Goal: Task Accomplishment & Management: Manage account settings

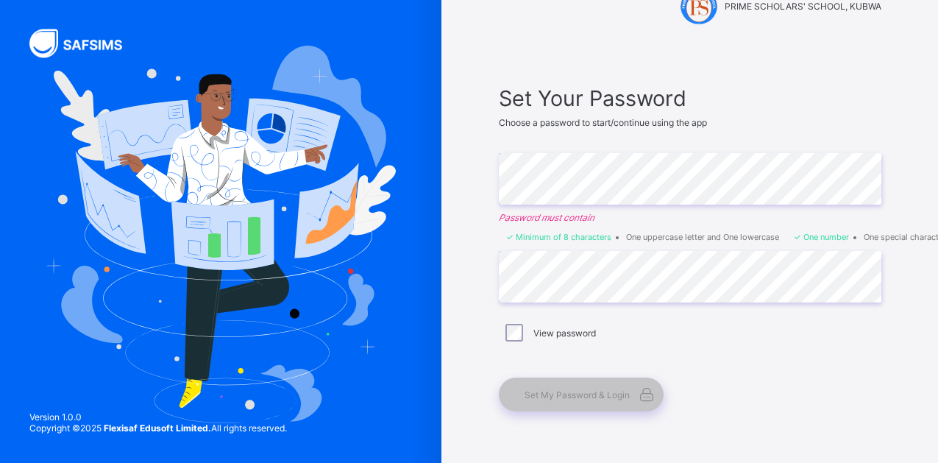
scroll to position [90, 0]
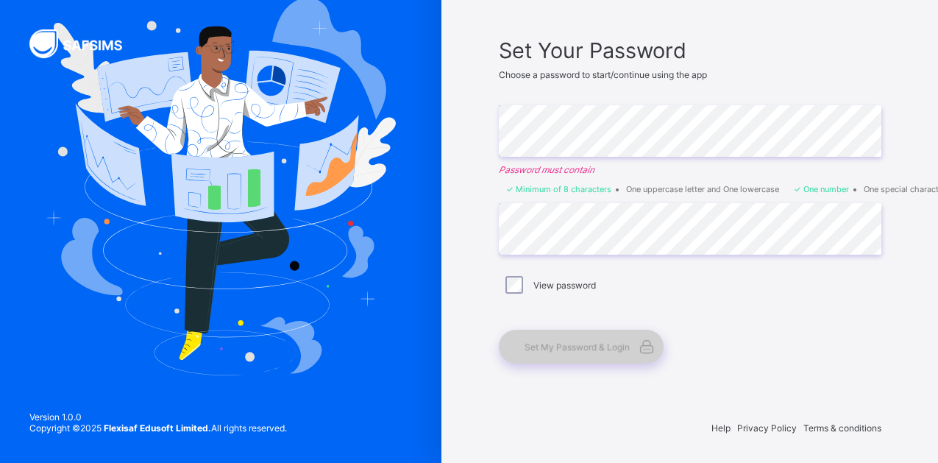
click at [591, 350] on span "Set My Password & Login" at bounding box center [577, 347] width 105 height 11
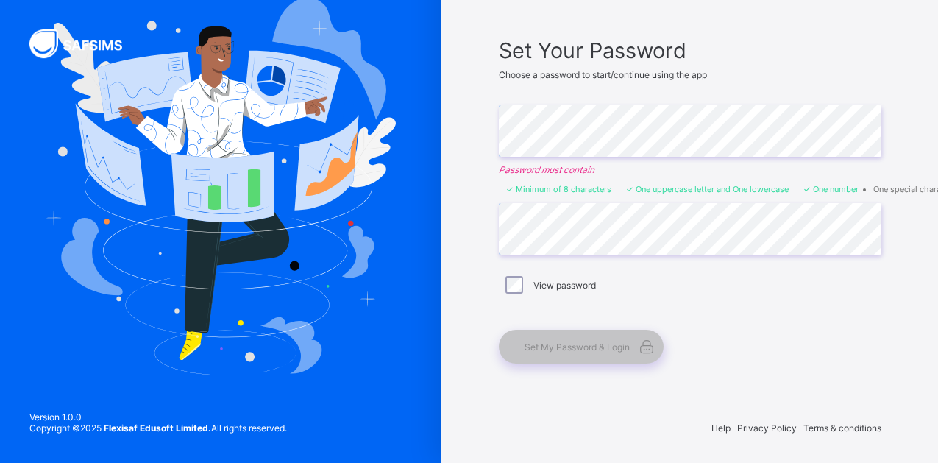
click at [726, 308] on div "Set Your Password Choose a password to start/continue using the app Enter Passw…" at bounding box center [690, 201] width 383 height 326
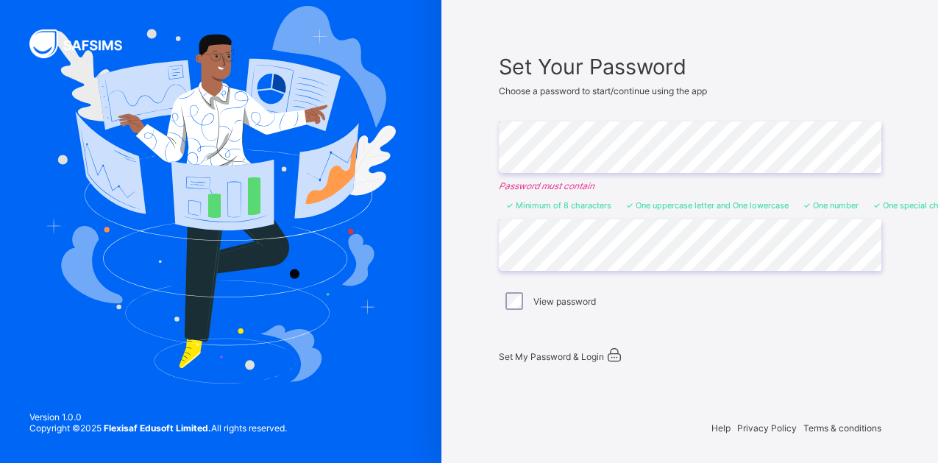
click at [584, 346] on div "Set My Password & Login" at bounding box center [683, 355] width 368 height 18
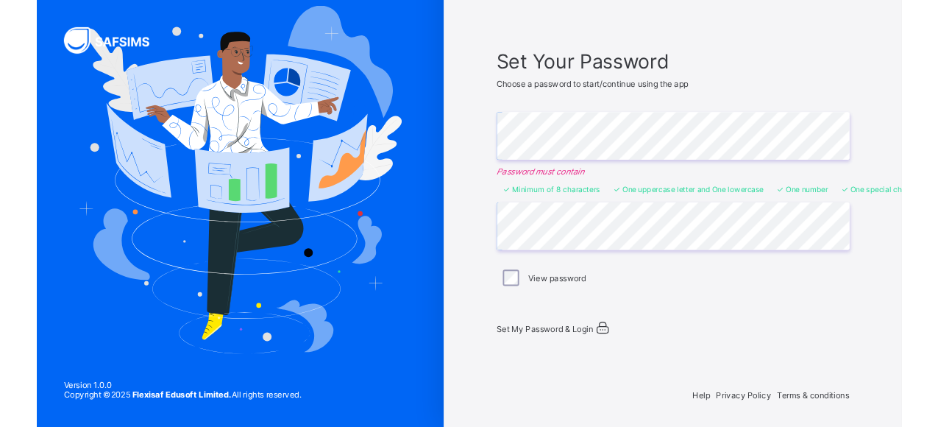
scroll to position [0, 0]
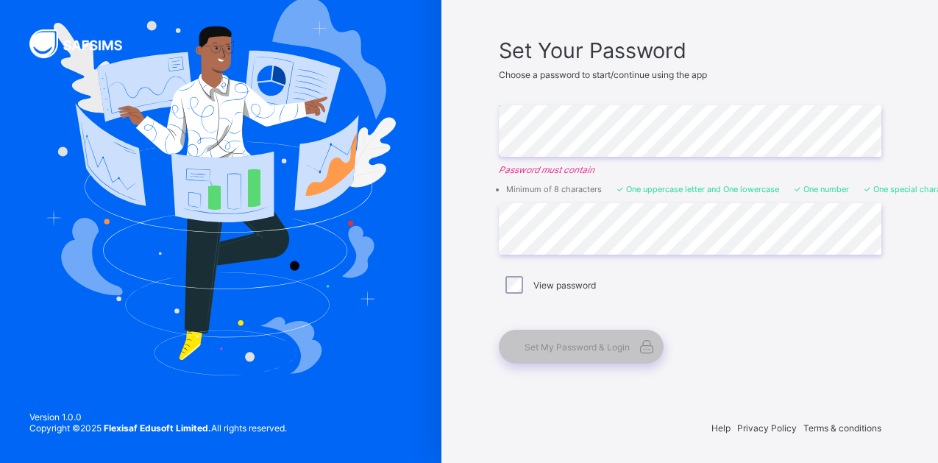
scroll to position [89, 0]
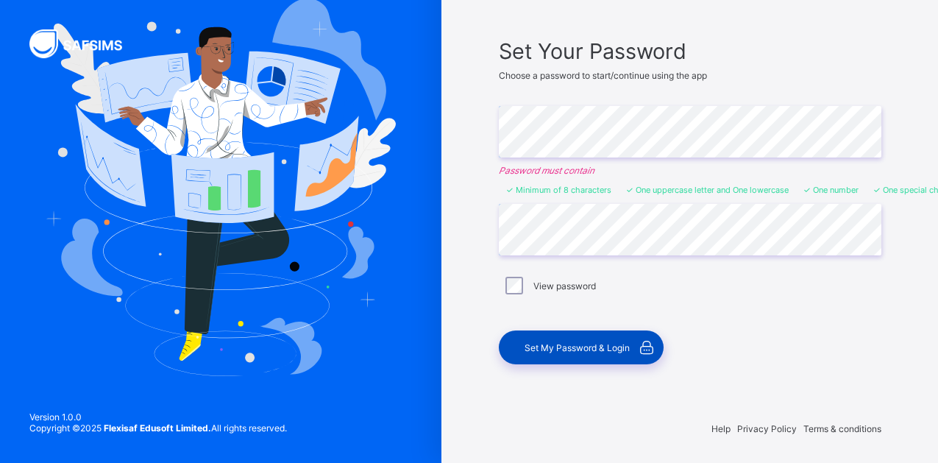
click at [572, 347] on span "Set My Password & Login" at bounding box center [577, 347] width 105 height 11
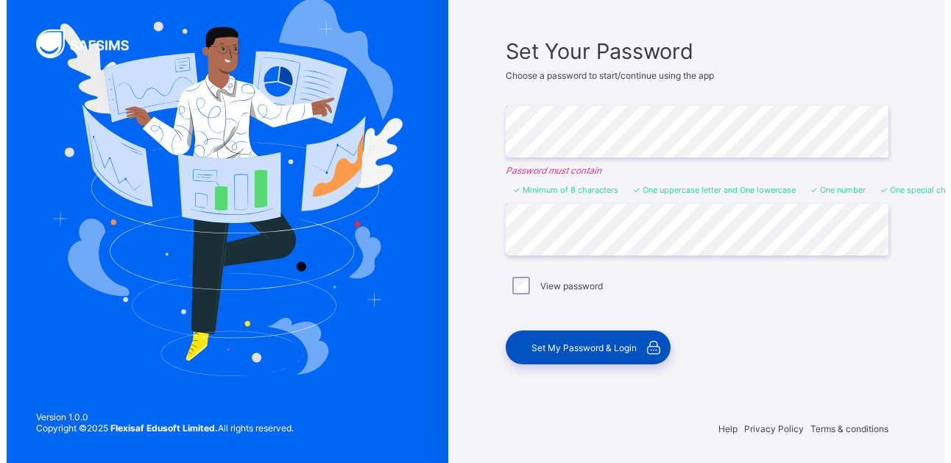
scroll to position [0, 0]
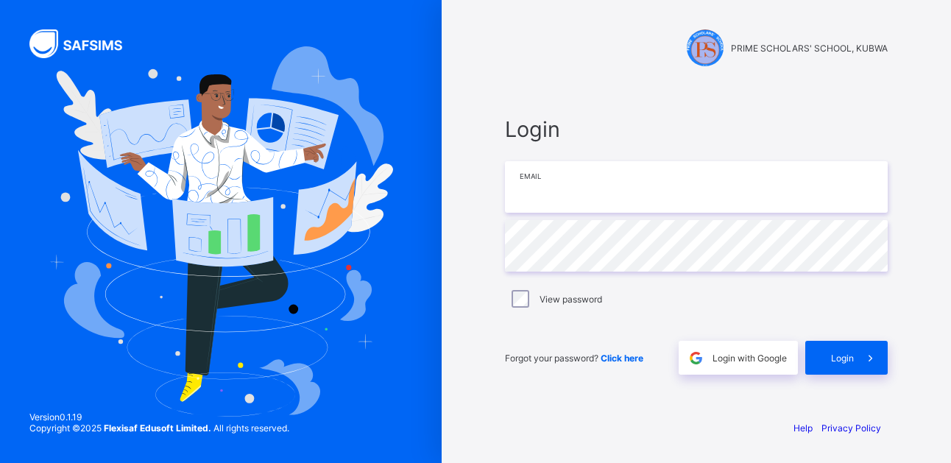
click at [586, 196] on input "email" at bounding box center [696, 187] width 383 height 52
type input "**********"
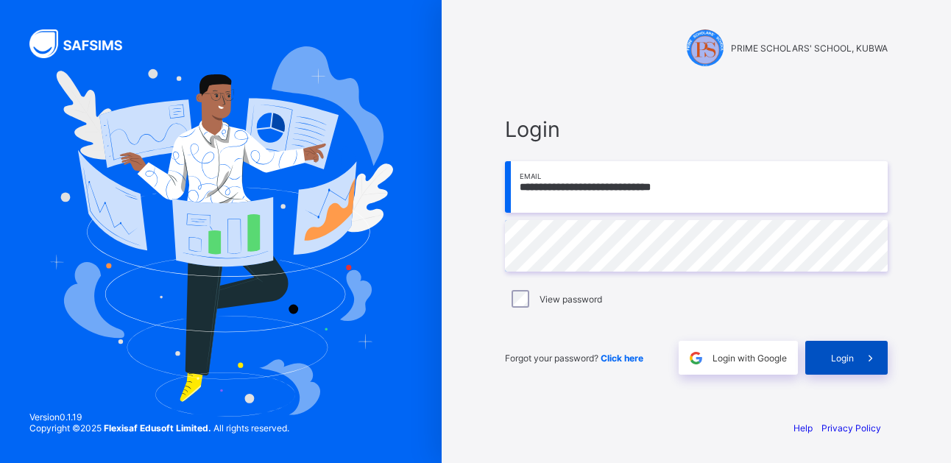
click at [841, 347] on div "Login" at bounding box center [846, 358] width 82 height 34
type input "**********"
click at [835, 353] on span "Login" at bounding box center [842, 358] width 23 height 11
click at [848, 355] on span "Login" at bounding box center [842, 358] width 23 height 11
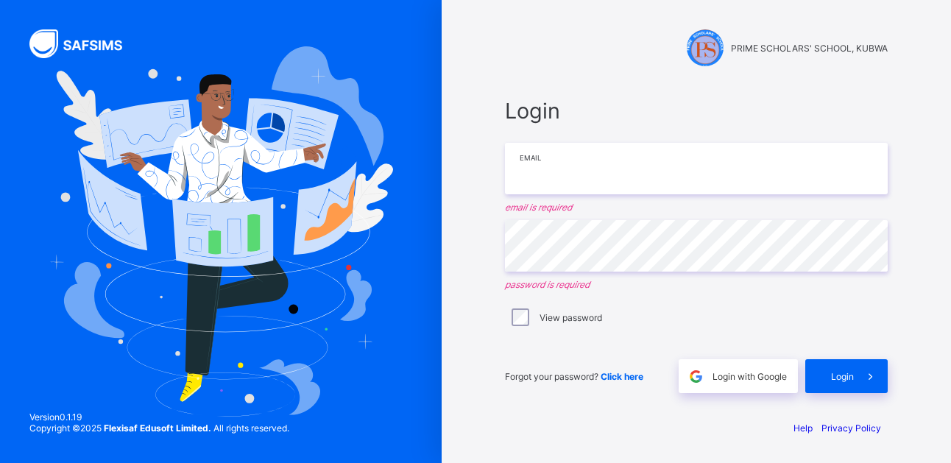
click at [653, 177] on input "email" at bounding box center [696, 169] width 383 height 52
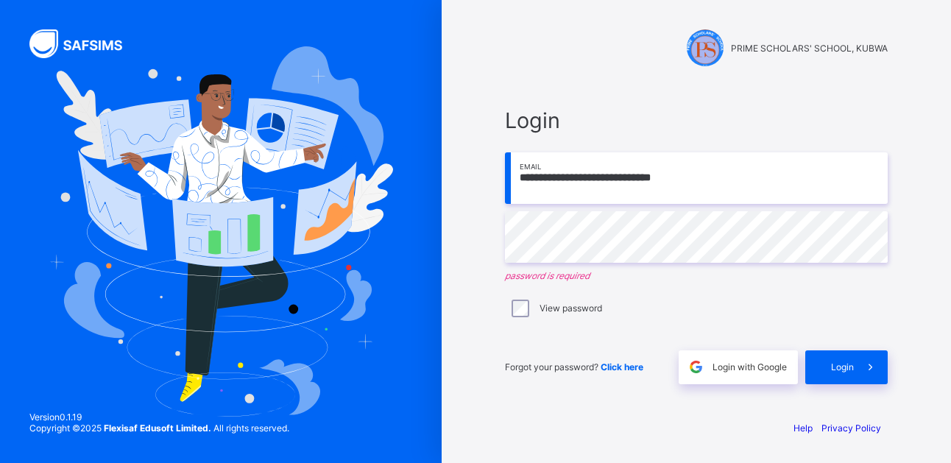
type input "**********"
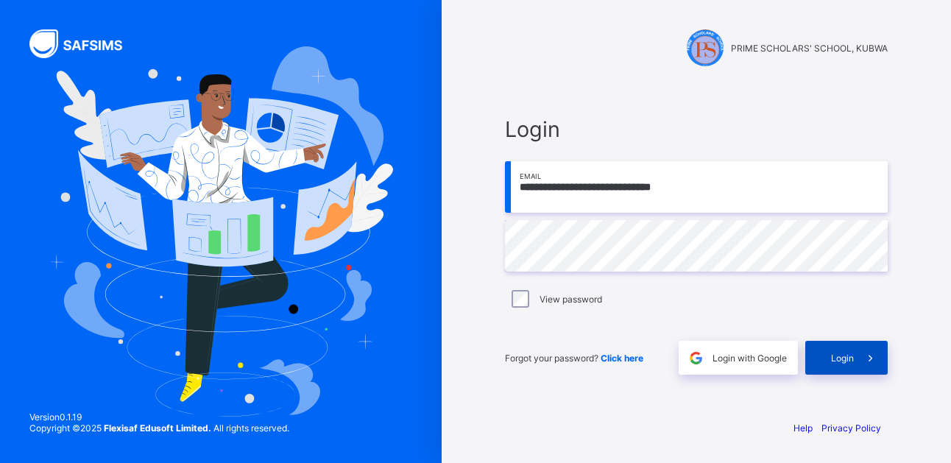
click at [835, 351] on div "Login" at bounding box center [846, 358] width 82 height 34
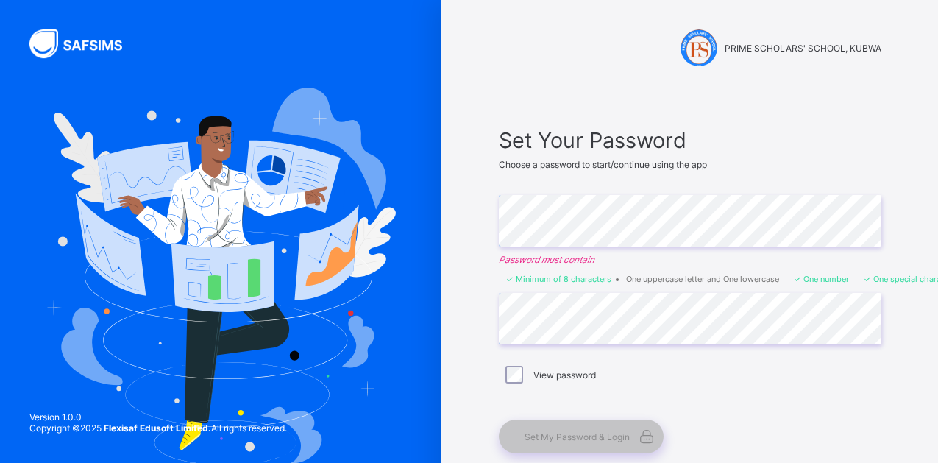
scroll to position [0, 1139]
click at [591, 426] on div "Set Your Password Choose a password to start/continue using the app Enter Passw…" at bounding box center [690, 291] width 412 height 356
click at [590, 426] on span "Set My Password & Login" at bounding box center [577, 436] width 105 height 11
click at [882, 222] on div "Enter Password" at bounding box center [690, 221] width 383 height 52
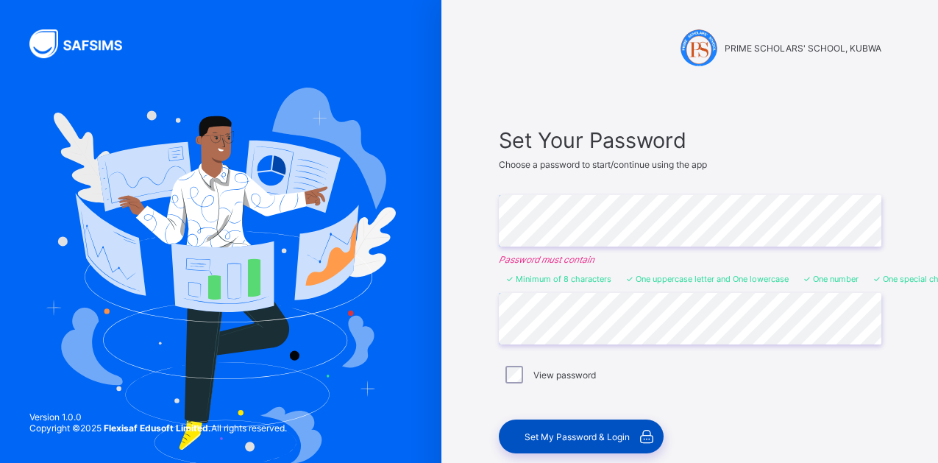
click at [566, 440] on span "Set My Password & Login" at bounding box center [577, 436] width 105 height 11
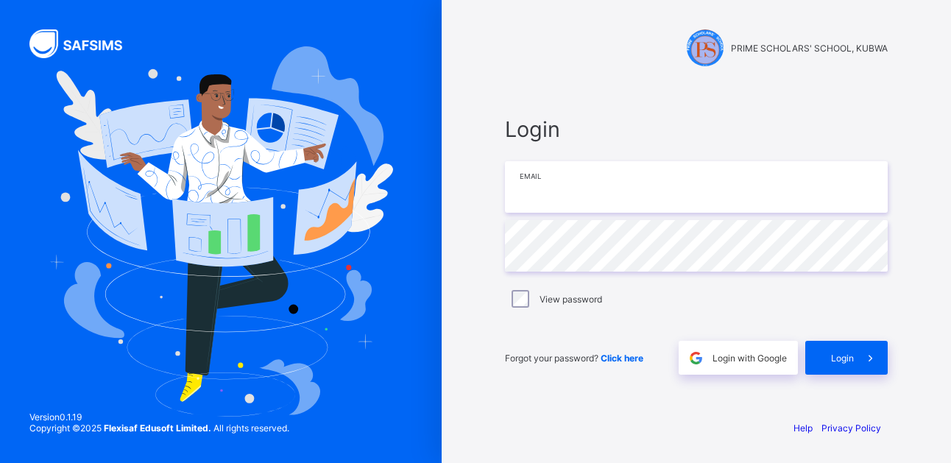
click at [626, 189] on input "email" at bounding box center [696, 187] width 383 height 52
click at [620, 194] on input "email" at bounding box center [696, 187] width 383 height 52
type input "**********"
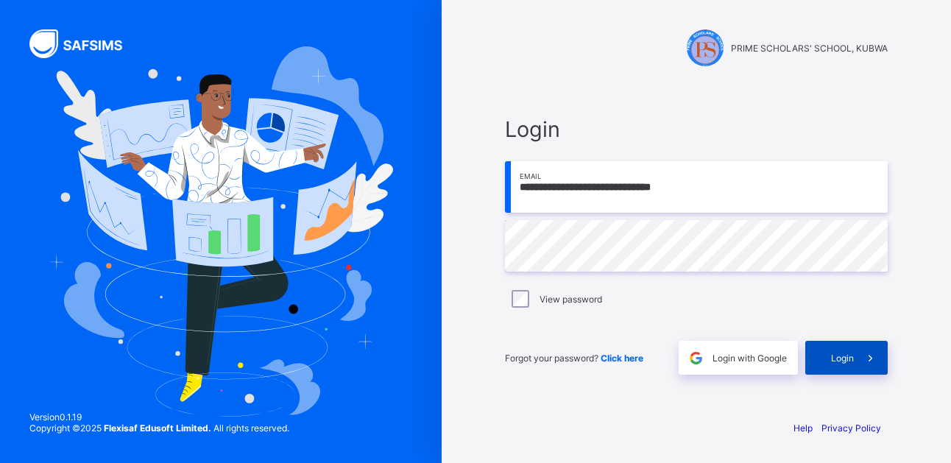
click at [845, 358] on span "Login" at bounding box center [842, 358] width 23 height 11
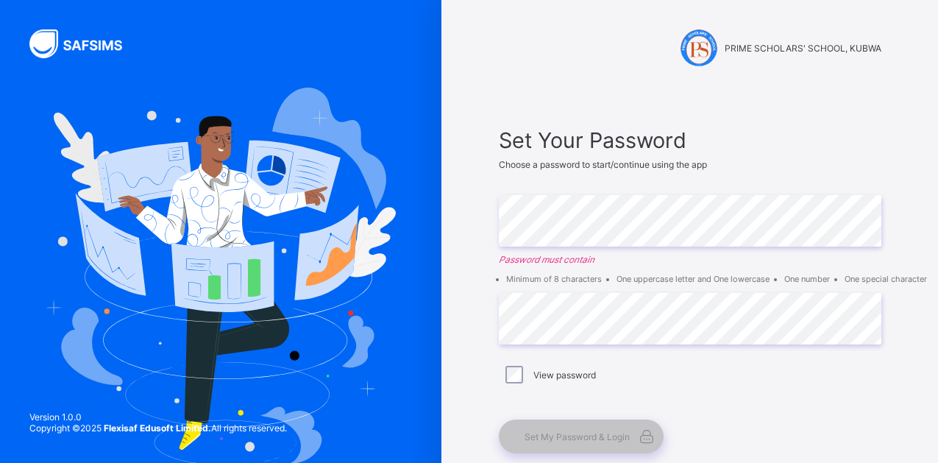
click at [773, 123] on div "Set Your Password Choose a password to start/continue using the app Enter Passw…" at bounding box center [690, 291] width 412 height 356
click at [484, 75] on div "PRIME SCHOLARS' SCHOOL, KUBWA Set Your Password Choose a password to start/cont…" at bounding box center [691, 276] width 442 height 553
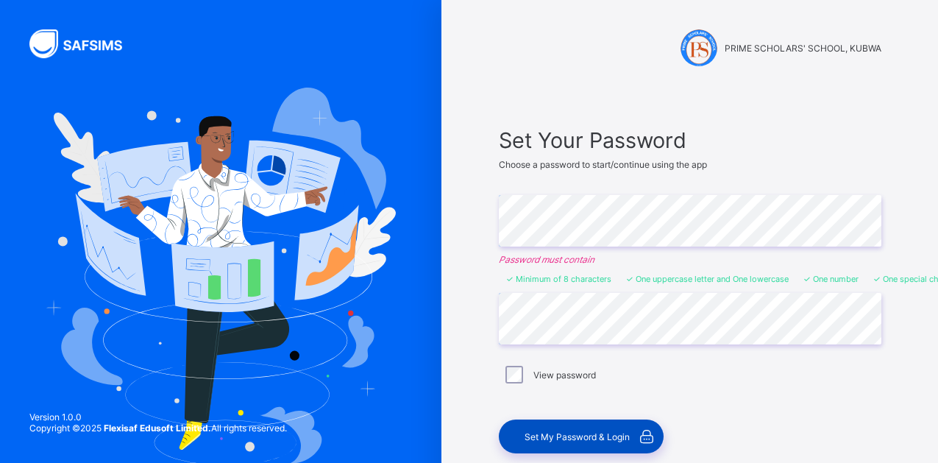
click at [586, 424] on div "Set My Password & Login" at bounding box center [581, 437] width 165 height 34
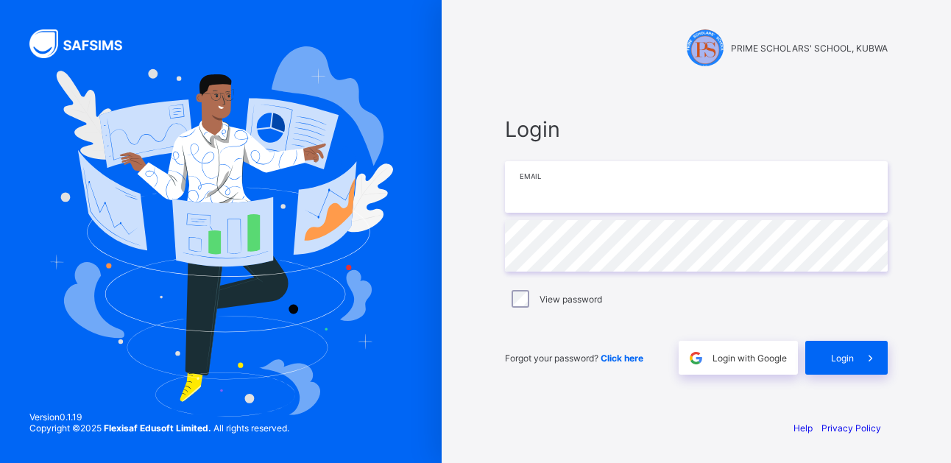
click at [589, 204] on input "email" at bounding box center [696, 187] width 383 height 52
type input "**********"
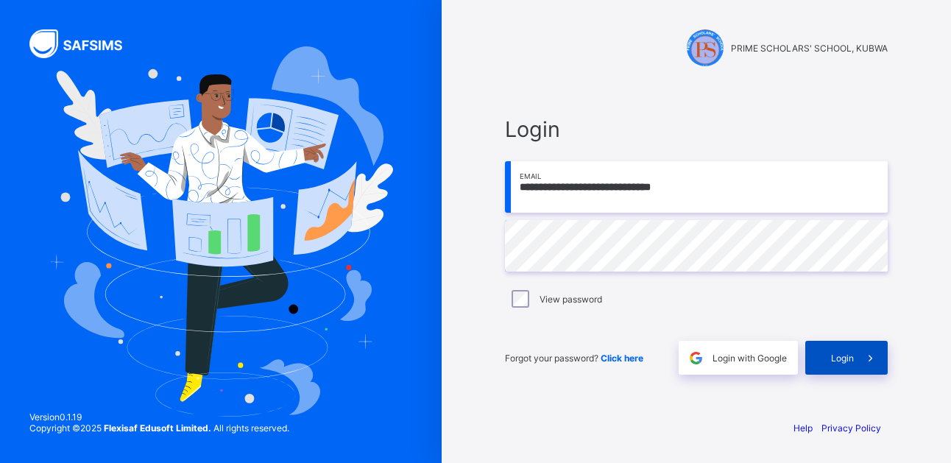
click at [833, 355] on span "Login" at bounding box center [842, 358] width 23 height 11
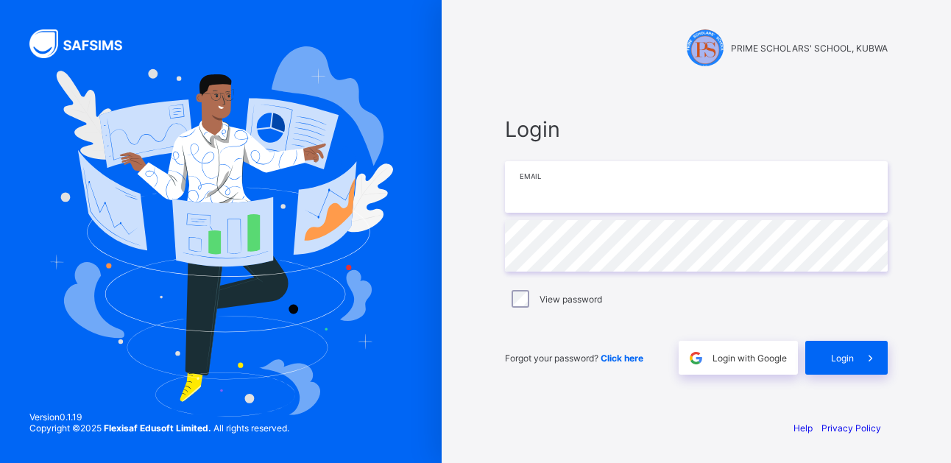
click at [605, 208] on input "email" at bounding box center [696, 187] width 383 height 52
click at [592, 187] on input "**********" at bounding box center [696, 187] width 383 height 52
click at [634, 186] on input "**********" at bounding box center [696, 187] width 383 height 52
type input "**********"
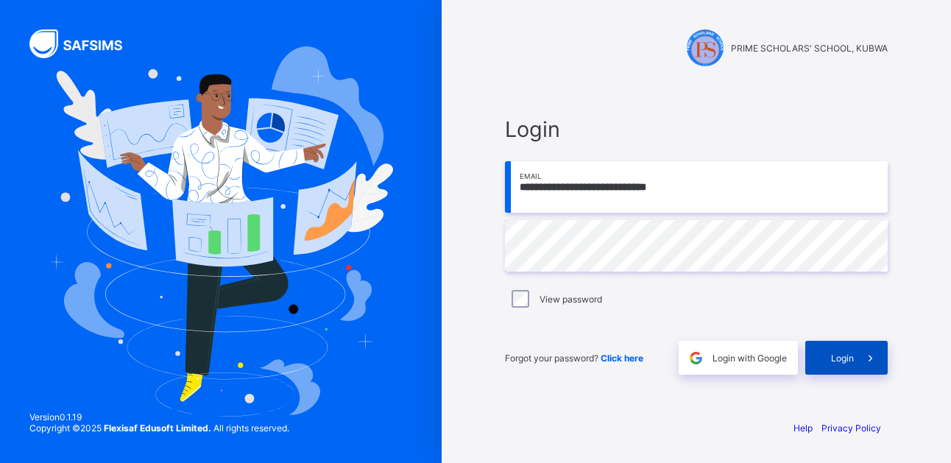
click at [838, 358] on span "Login" at bounding box center [842, 358] width 23 height 11
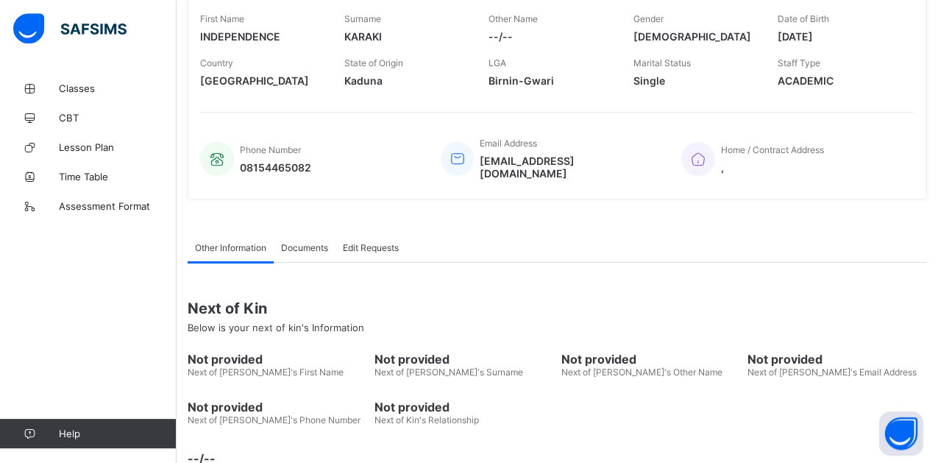
scroll to position [273, 0]
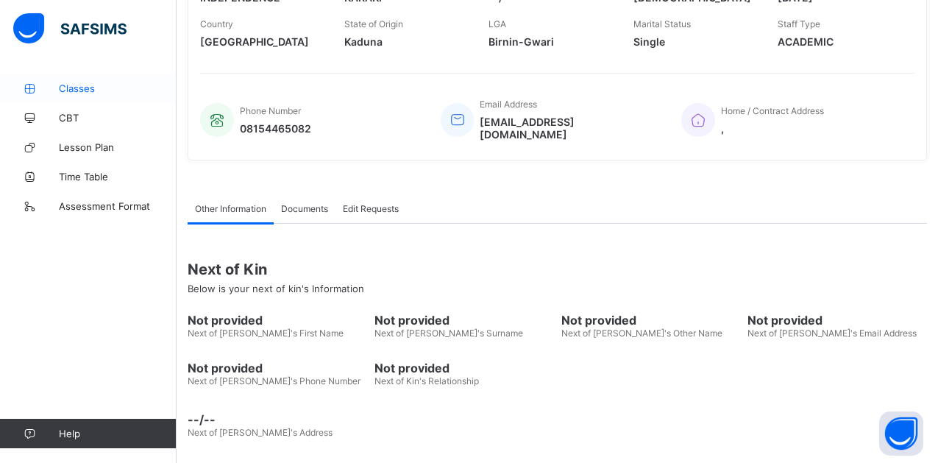
click at [79, 85] on span "Classes" at bounding box center [118, 88] width 118 height 12
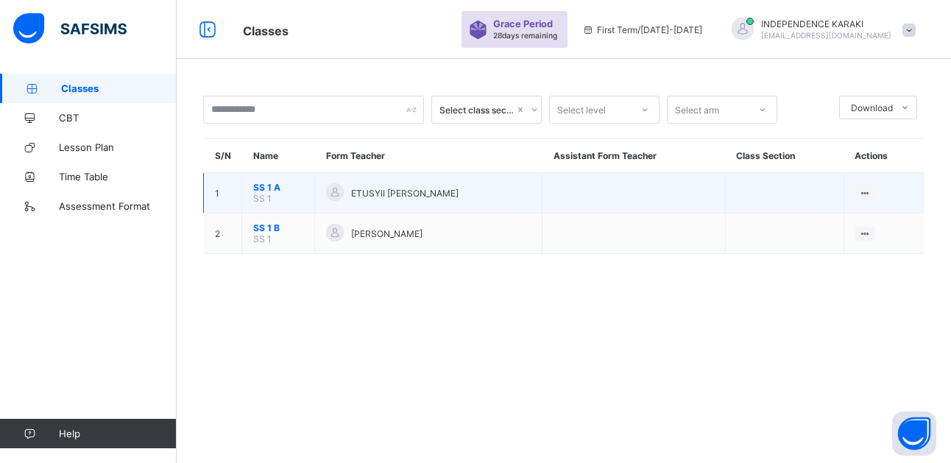
click at [373, 199] on span "ETUSYlI ANDY" at bounding box center [404, 193] width 107 height 11
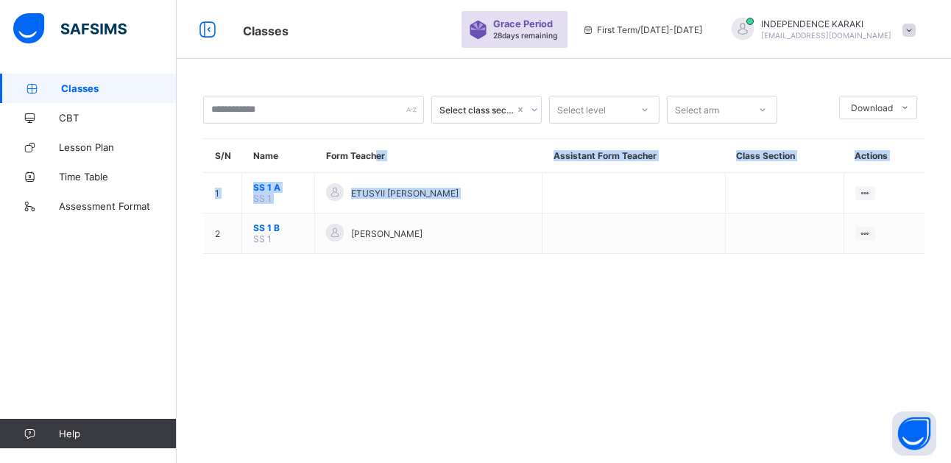
drag, startPoint x: 197, startPoint y: 266, endPoint x: 380, endPoint y: 169, distance: 207.8
click at [380, 169] on div "Select class section Select level Select arm Download Pdf Report Excel Report S…" at bounding box center [564, 182] width 774 height 217
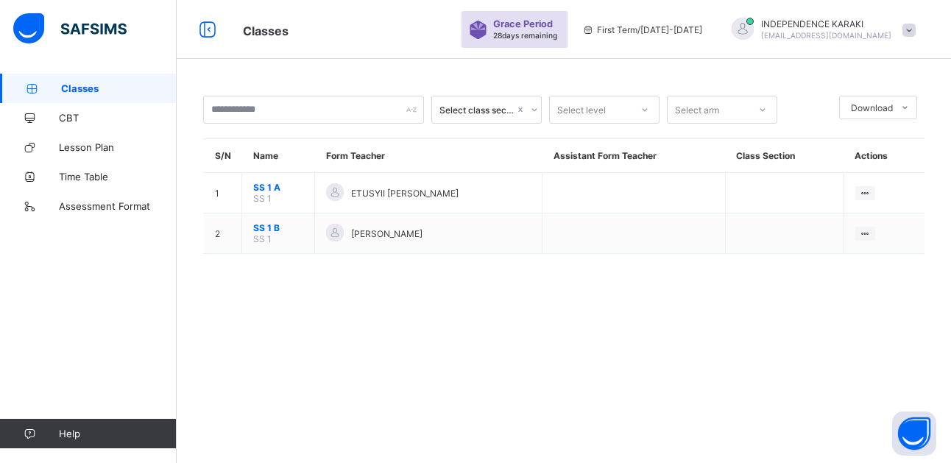
click at [345, 85] on div "Select class section Select level Select arm Download Pdf Report Excel Report S…" at bounding box center [564, 182] width 774 height 217
click at [78, 149] on span "Lesson Plan" at bounding box center [118, 147] width 118 height 12
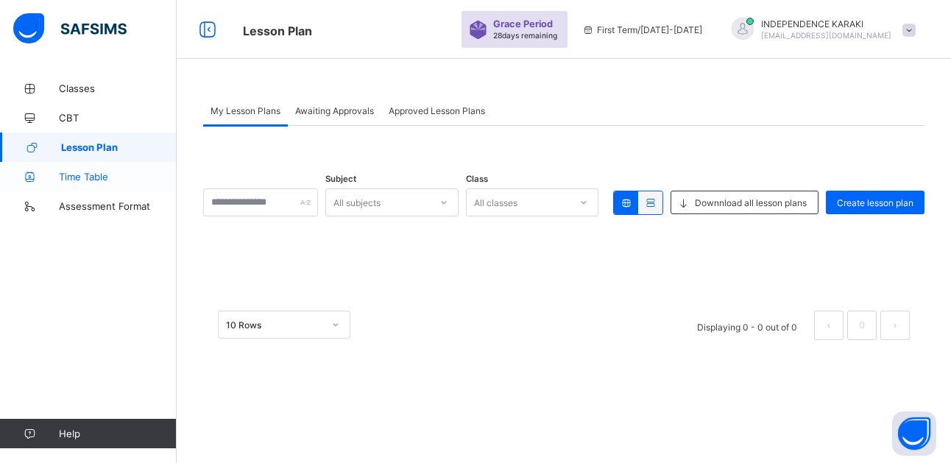
click at [75, 173] on span "Time Table" at bounding box center [118, 177] width 118 height 12
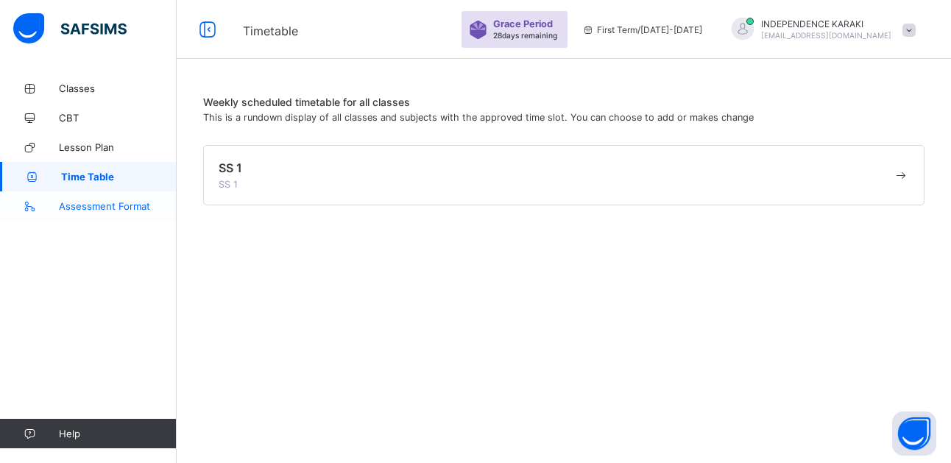
click at [75, 208] on span "Assessment Format" at bounding box center [118, 206] width 118 height 12
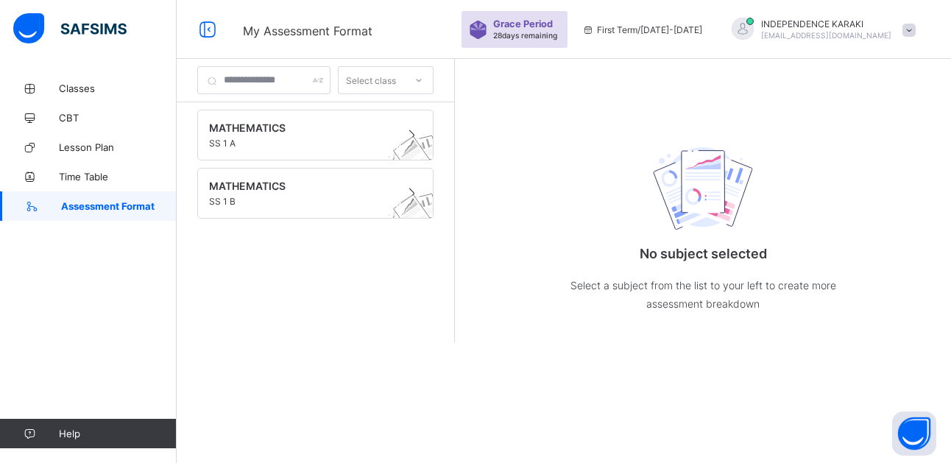
drag, startPoint x: 464, startPoint y: 375, endPoint x: 470, endPoint y: 289, distance: 85.6
